Goal: Check status: Check status

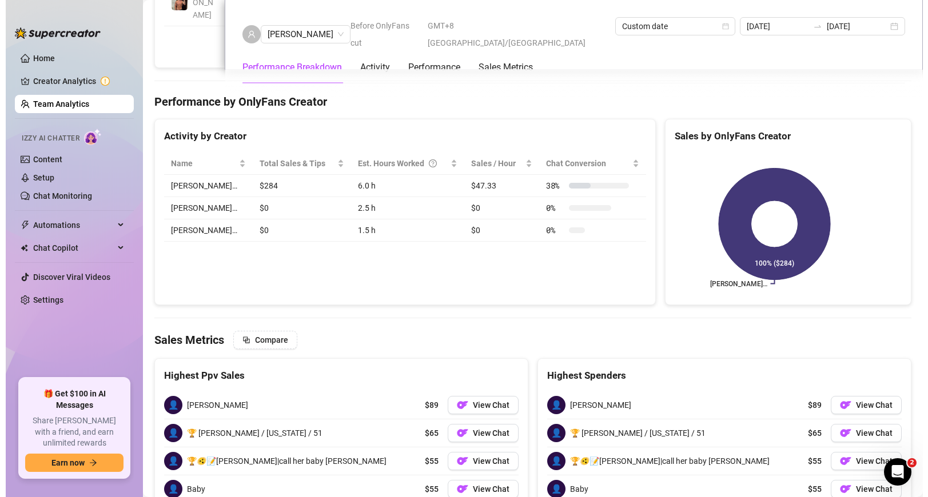
scroll to position [1357, 0]
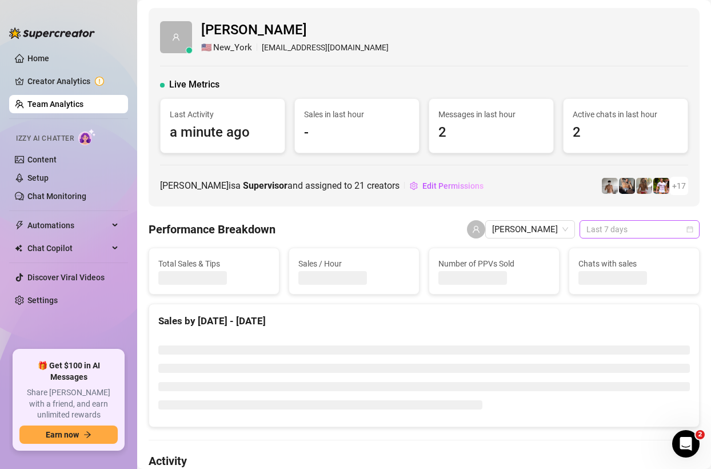
click at [635, 228] on span "Last 7 days" at bounding box center [639, 229] width 106 height 17
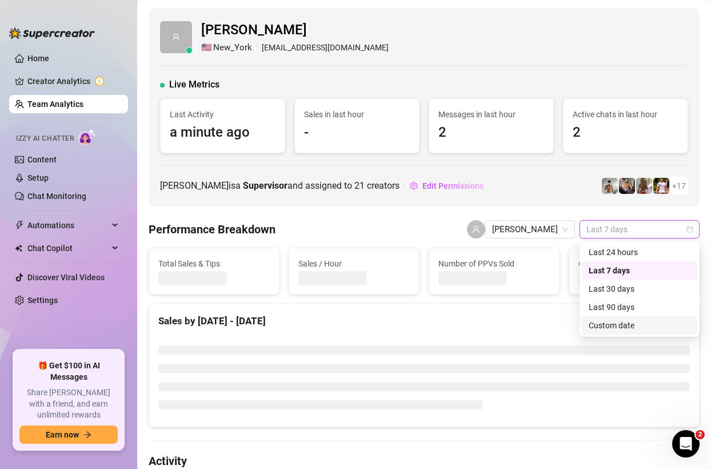
click at [613, 325] on div "Custom date" at bounding box center [640, 325] width 102 height 13
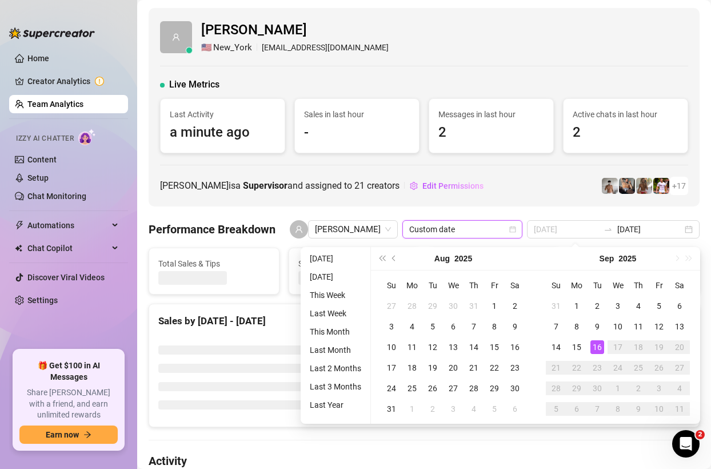
type input "[DATE]"
click at [597, 346] on div "16" at bounding box center [597, 347] width 14 height 14
click at [597, 346] on li at bounding box center [423, 349] width 531 height 9
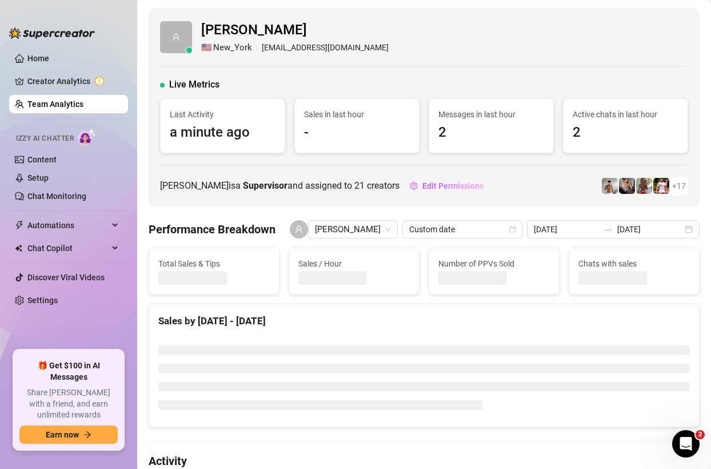
type input "[DATE]"
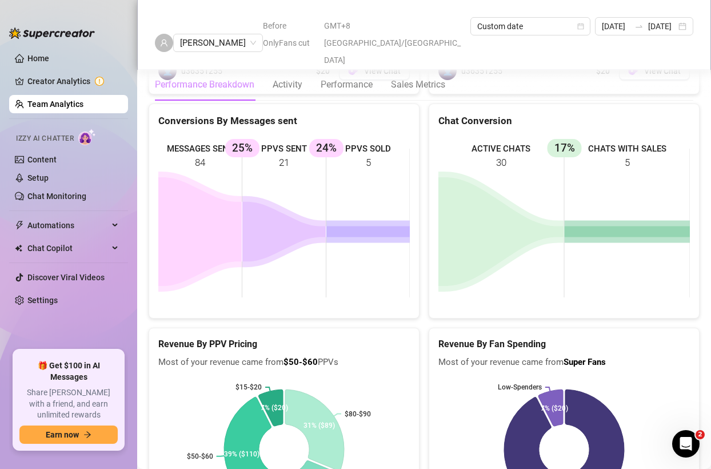
scroll to position [1849, 0]
